Goal: Book appointment/travel/reservation

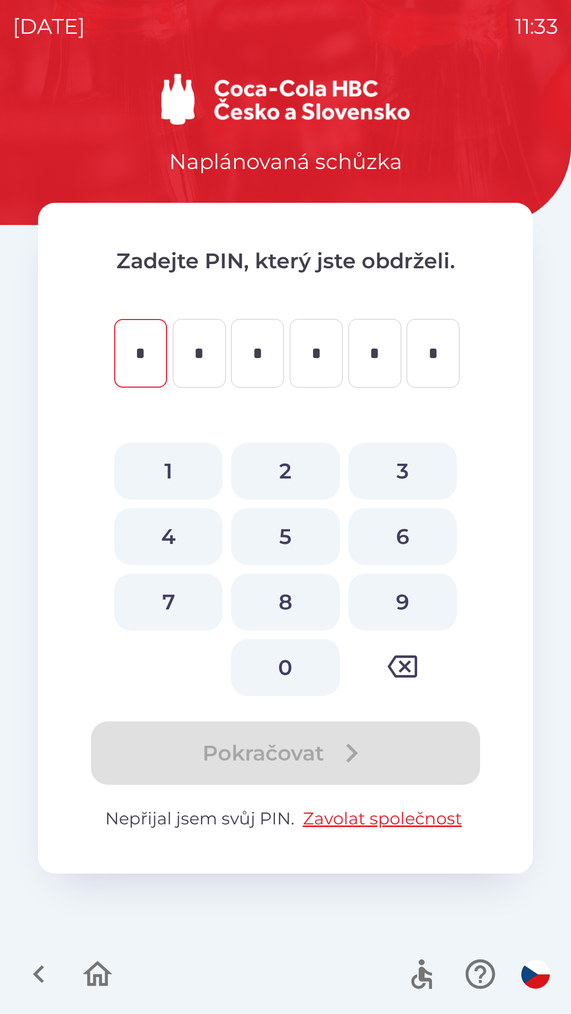
click at [289, 460] on button "2" at bounding box center [285, 471] width 108 height 57
type input "*"
click at [286, 539] on button "5" at bounding box center [285, 536] width 108 height 57
type input "*"
click at [182, 603] on button "7" at bounding box center [168, 602] width 108 height 57
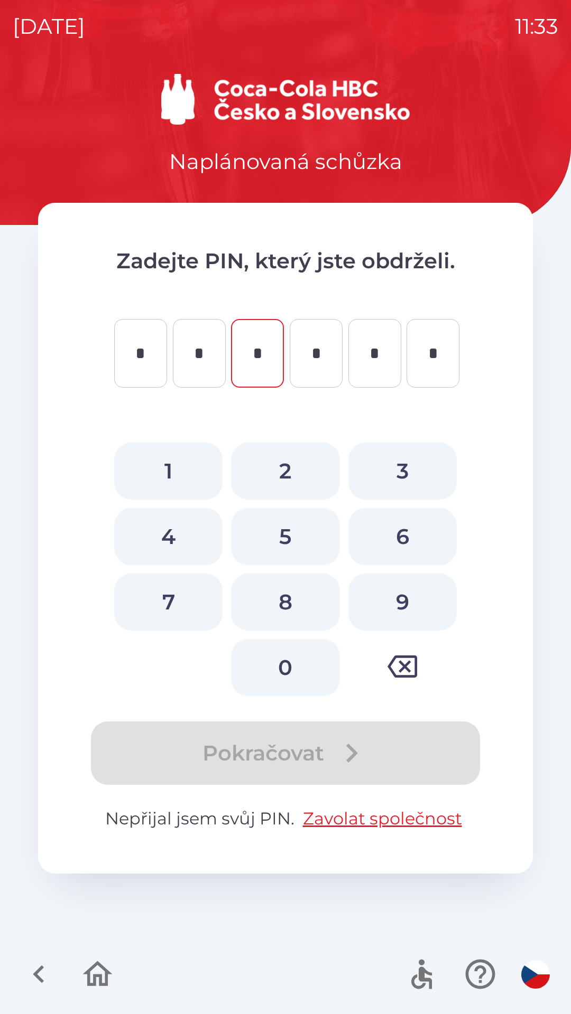
type input "*"
click at [170, 541] on button "4" at bounding box center [168, 536] width 108 height 57
type input "*"
click at [286, 584] on button "8" at bounding box center [285, 602] width 108 height 57
type input "*"
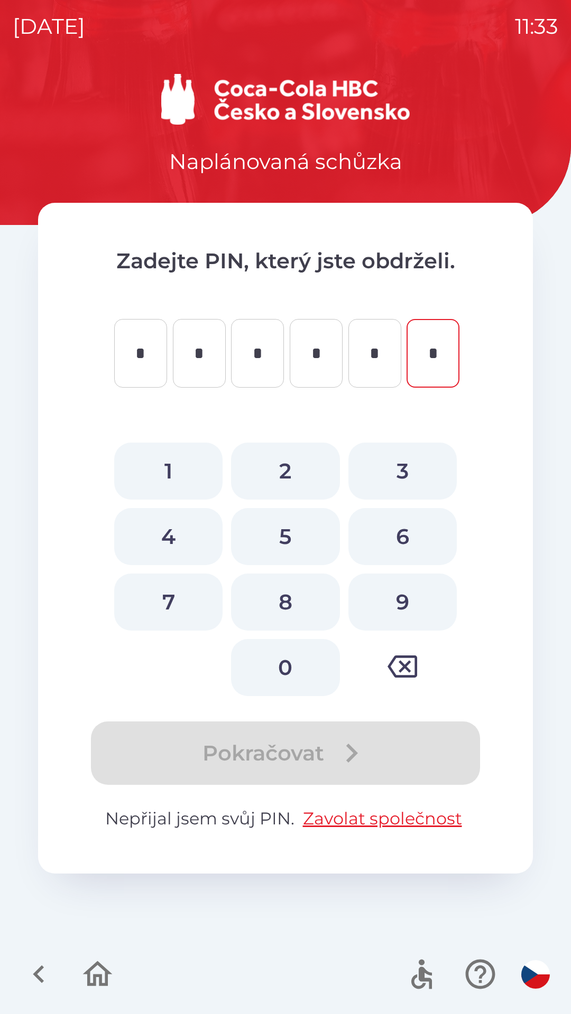
click at [291, 659] on button "0" at bounding box center [285, 667] width 108 height 57
type input "*"
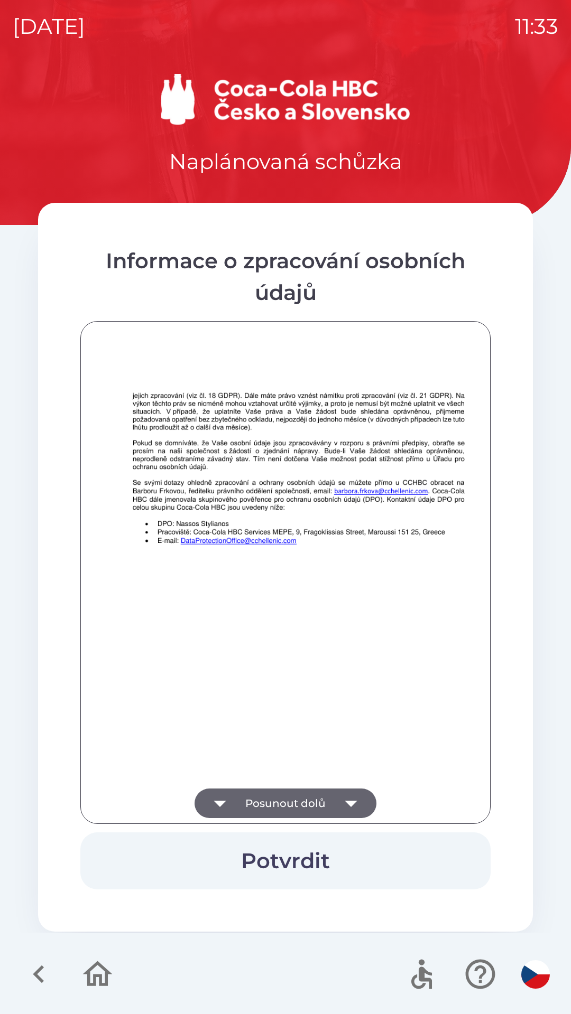
scroll to position [742, 0]
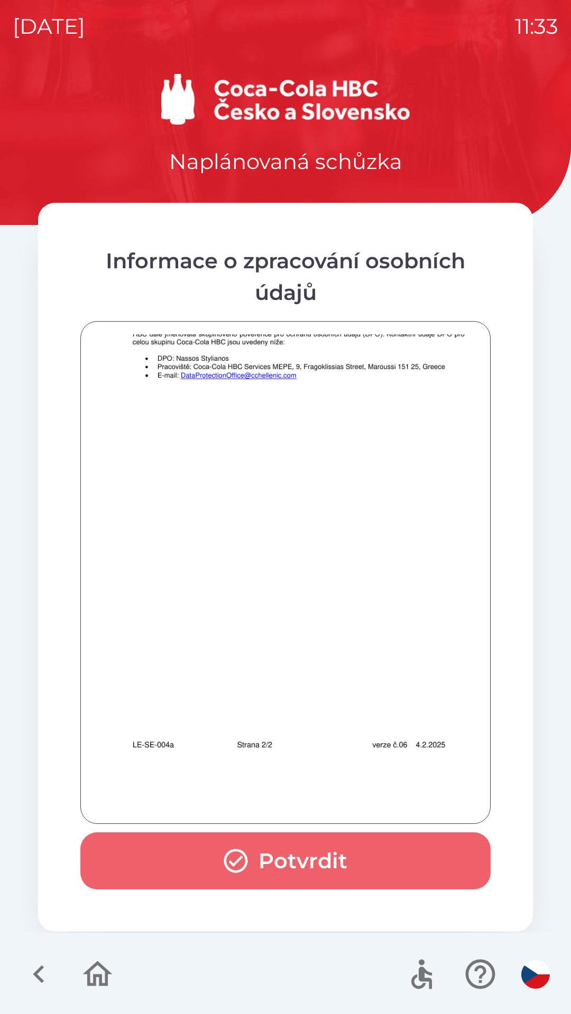
click at [301, 866] on button "Potvrdit" at bounding box center [285, 861] width 410 height 57
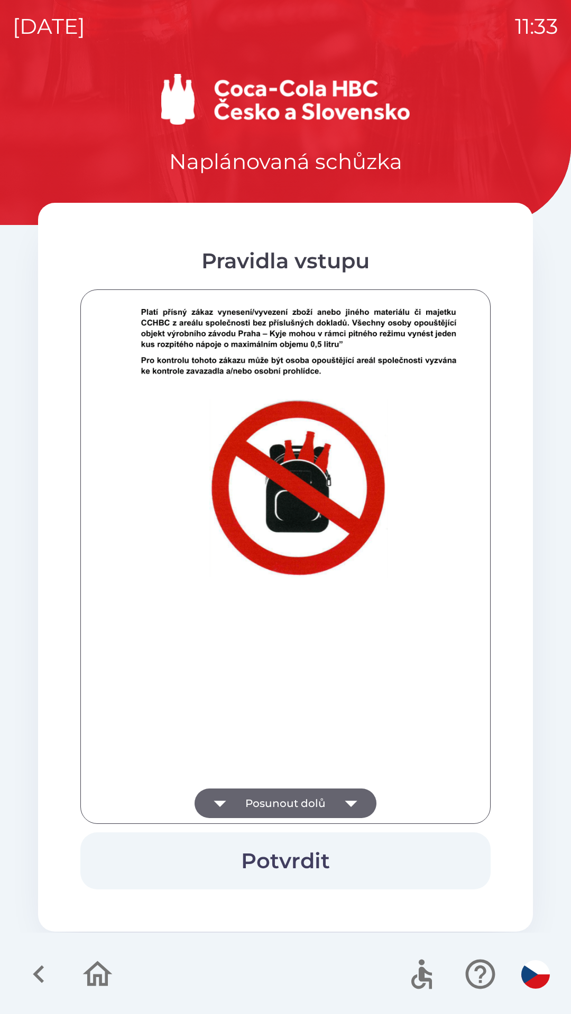
scroll to position [6541, 0]
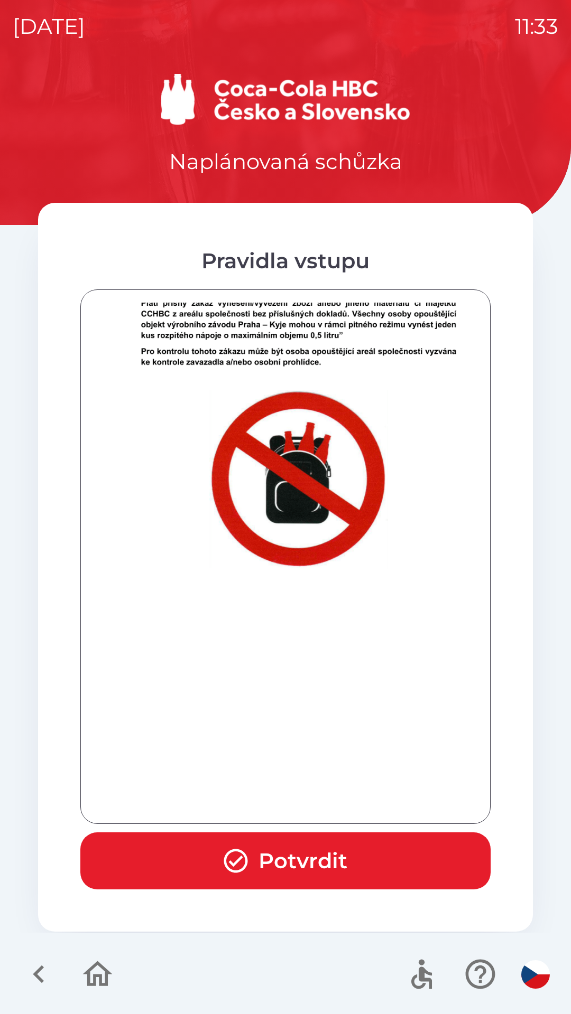
click at [312, 863] on button "Potvrdit" at bounding box center [285, 861] width 410 height 57
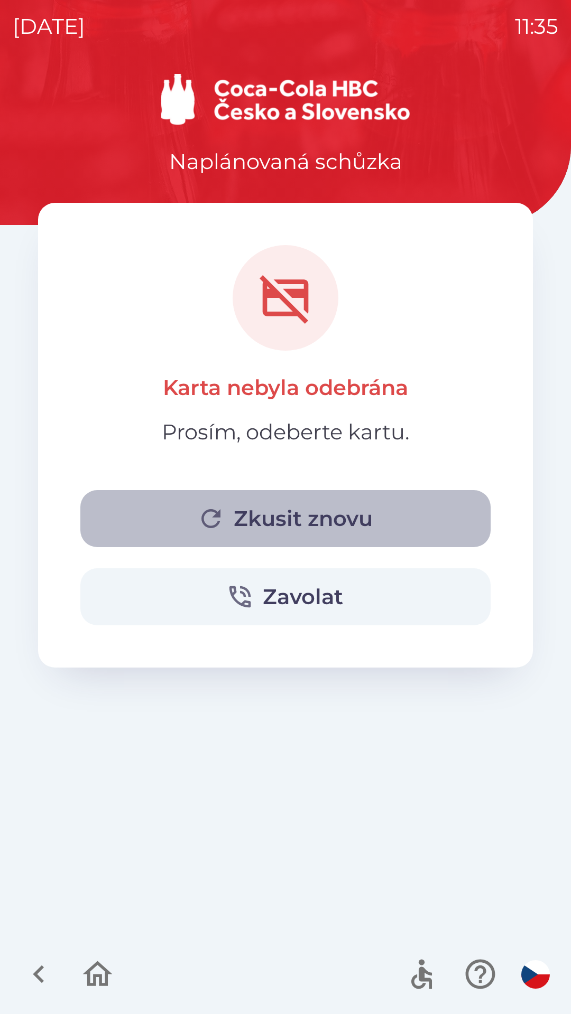
click at [270, 521] on button "Zkusit znovu" at bounding box center [285, 518] width 410 height 57
click at [301, 523] on button "Zkusit znovu" at bounding box center [285, 518] width 410 height 57
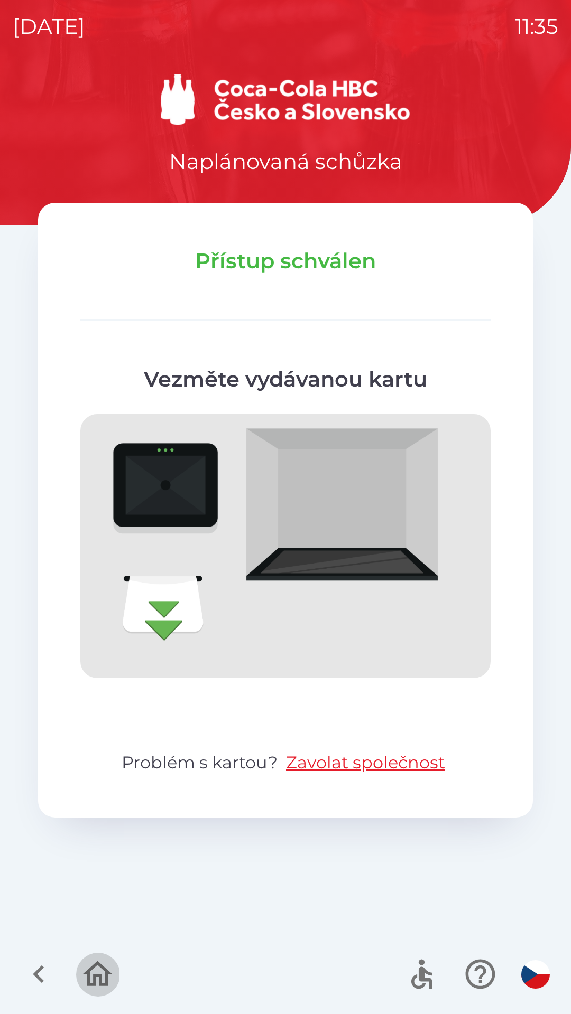
click at [94, 974] on icon "button" at bounding box center [97, 974] width 35 height 35
